Goal: Register for event/course

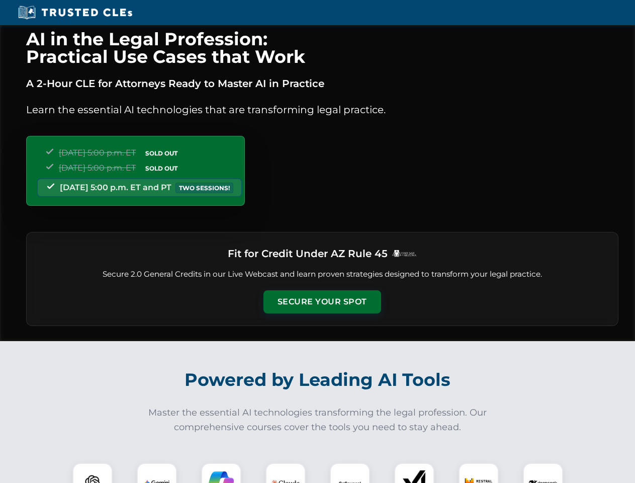
click at [322, 302] on button "Secure Your Spot" at bounding box center [322, 301] width 118 height 23
click at [92, 473] on img at bounding box center [92, 482] width 29 height 29
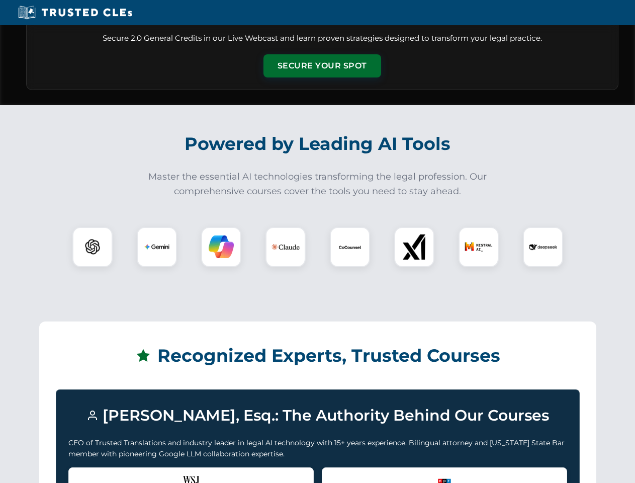
click at [157, 473] on div "Recognized by the WSJ [PERSON_NAME] was featured for his expertise in AI legal …" at bounding box center [190, 487] width 245 height 40
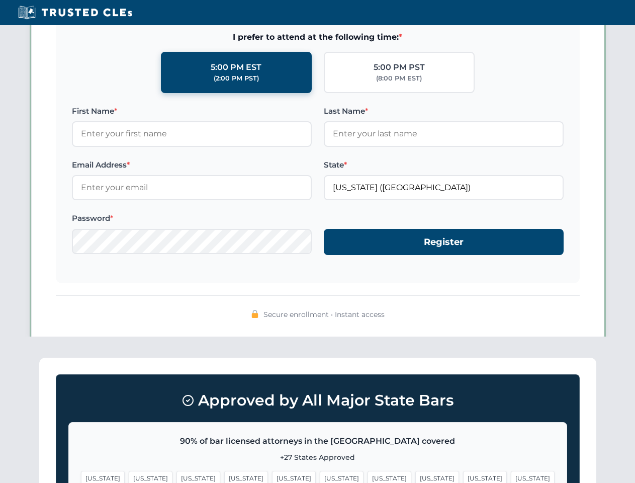
click at [367, 473] on span "[US_STATE]" at bounding box center [389, 478] width 44 height 15
click at [463, 473] on span "[US_STATE]" at bounding box center [485, 478] width 44 height 15
